Goal: Transaction & Acquisition: Purchase product/service

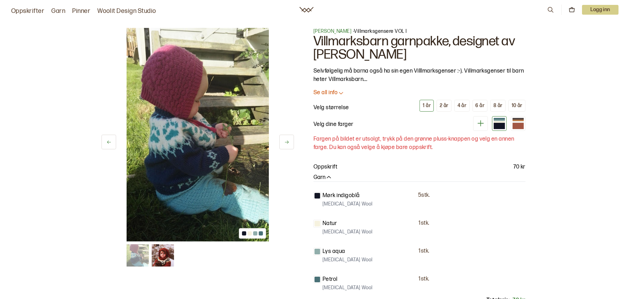
drag, startPoint x: 339, startPoint y: 92, endPoint x: 365, endPoint y: 96, distance: 26.8
click at [339, 92] on icon at bounding box center [341, 92] width 7 height 7
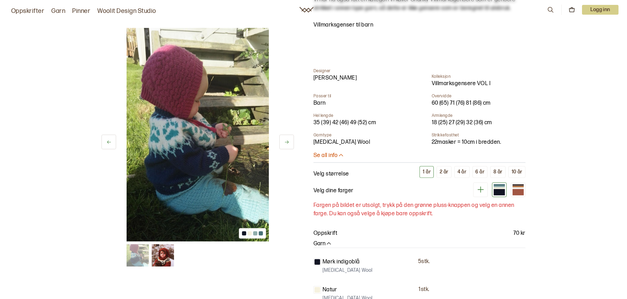
scroll to position [313, 0]
click at [447, 169] on div "2 år" at bounding box center [444, 172] width 9 height 6
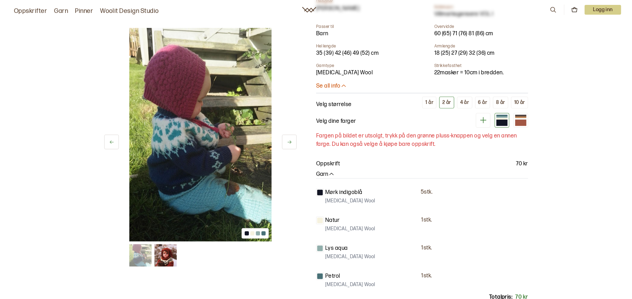
scroll to position [418, 0]
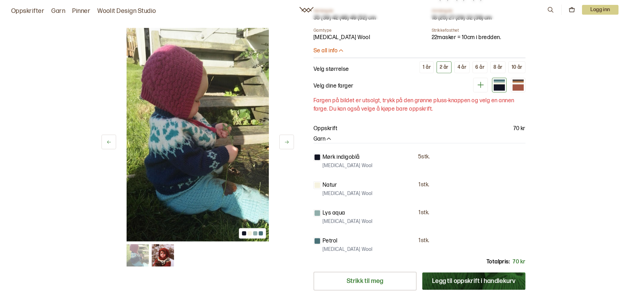
click at [498, 84] on div at bounding box center [499, 87] width 11 height 6
click at [482, 81] on icon at bounding box center [480, 85] width 9 height 9
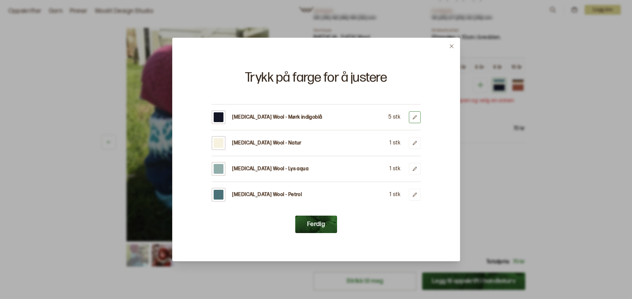
click at [415, 116] on icon at bounding box center [414, 117] width 5 height 5
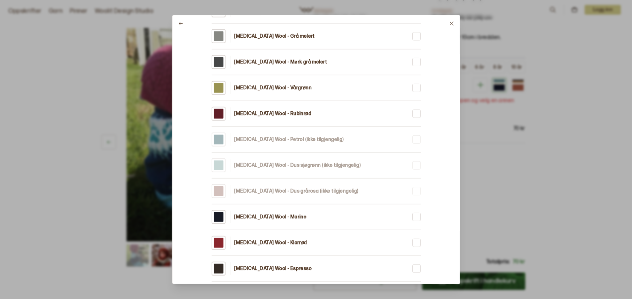
scroll to position [1011, 0]
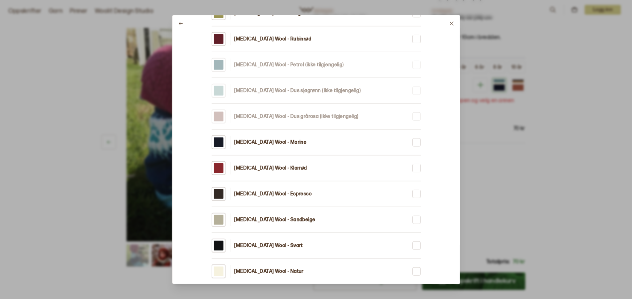
click at [268, 165] on p "[MEDICAL_DATA] Wool - Klarrød" at bounding box center [271, 168] width 73 height 7
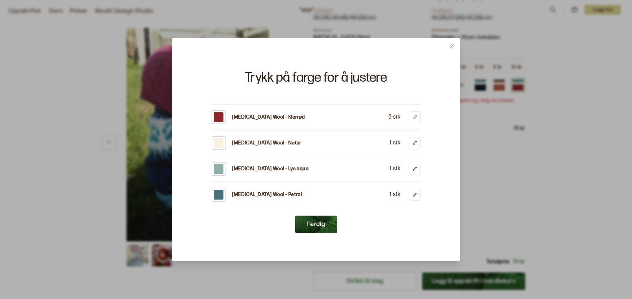
click at [321, 224] on button "Ferdig" at bounding box center [316, 223] width 42 height 17
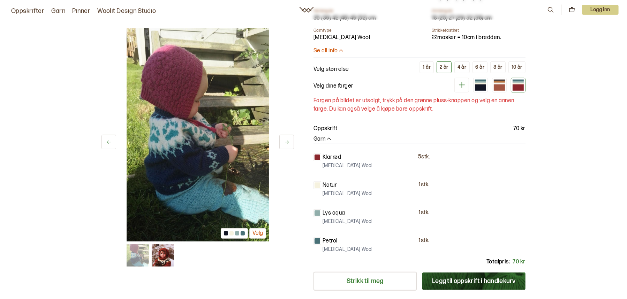
click at [159, 258] on img at bounding box center [163, 255] width 22 height 22
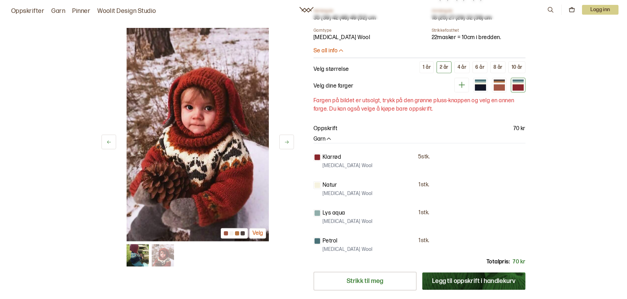
click at [226, 233] on div at bounding box center [226, 233] width 4 height 4
click at [260, 236] on button "Velg" at bounding box center [257, 233] width 17 height 11
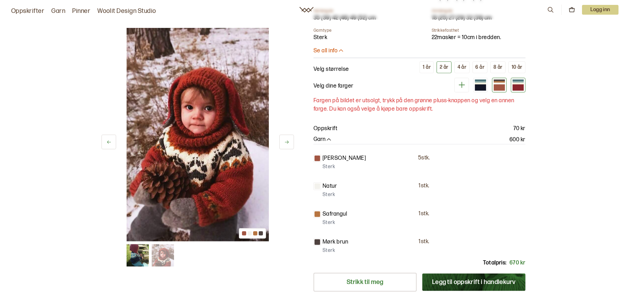
click at [517, 81] on div at bounding box center [518, 82] width 11 height 2
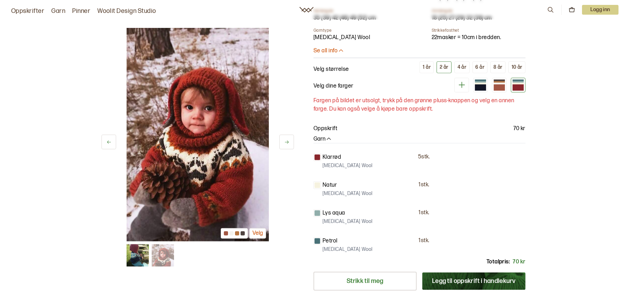
click at [262, 229] on button "Velg" at bounding box center [257, 233] width 17 height 11
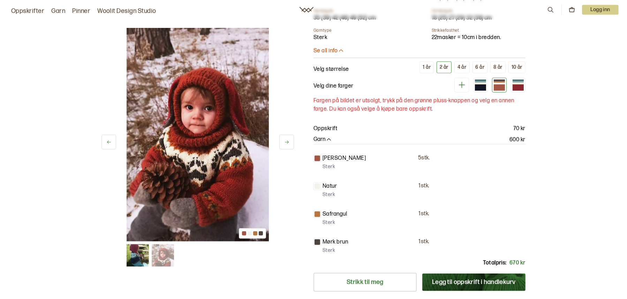
click at [460, 81] on icon at bounding box center [461, 85] width 9 height 9
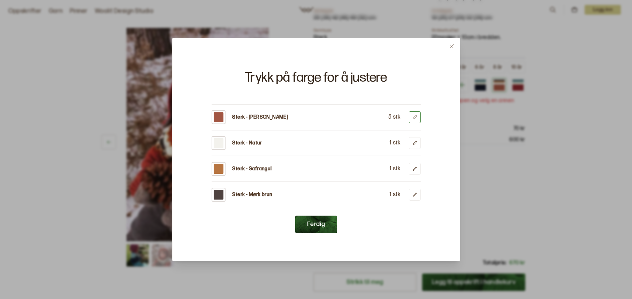
click at [417, 116] on icon at bounding box center [414, 117] width 5 height 5
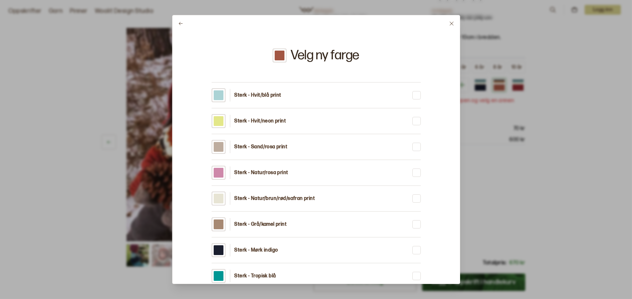
click at [250, 170] on p "Sterk - Natur/rosa print" at bounding box center [262, 172] width 54 height 7
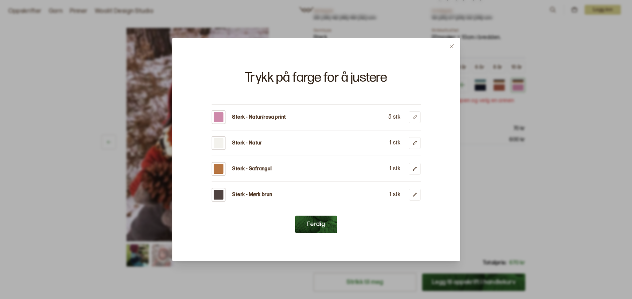
drag, startPoint x: 317, startPoint y: 223, endPoint x: 325, endPoint y: 223, distance: 8.0
click at [316, 225] on button "Ferdig" at bounding box center [316, 223] width 42 height 17
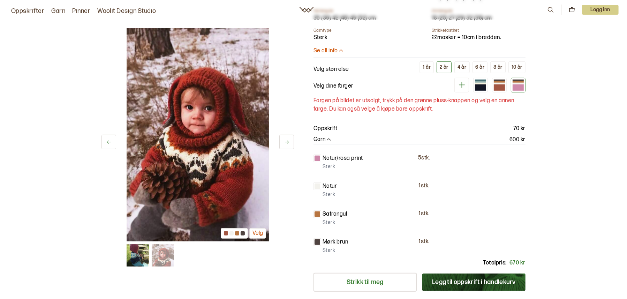
click at [286, 141] on icon at bounding box center [286, 141] width 5 height 5
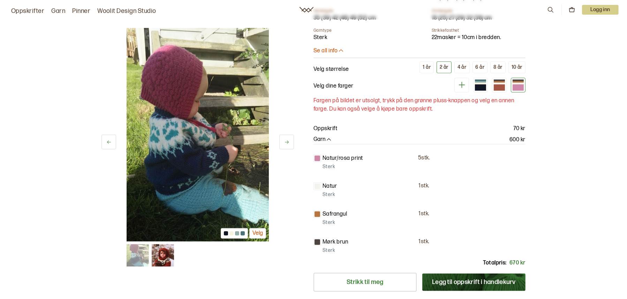
click at [287, 139] on icon at bounding box center [286, 141] width 5 height 5
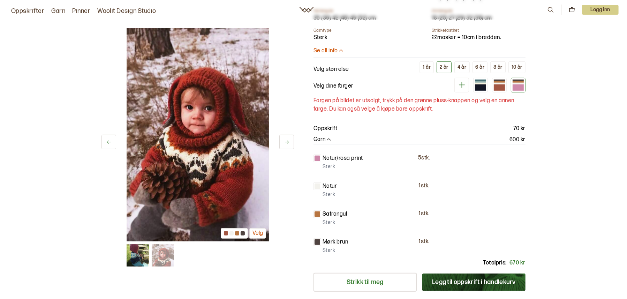
click at [262, 233] on button "Velg" at bounding box center [257, 233] width 17 height 11
